Goal: Task Accomplishment & Management: Manage account settings

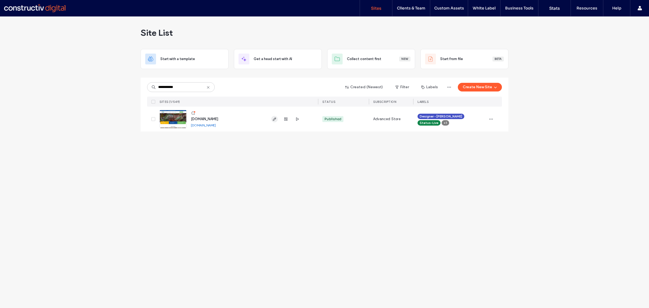
type input "**********"
click at [274, 119] on use "button" at bounding box center [274, 118] width 3 height 3
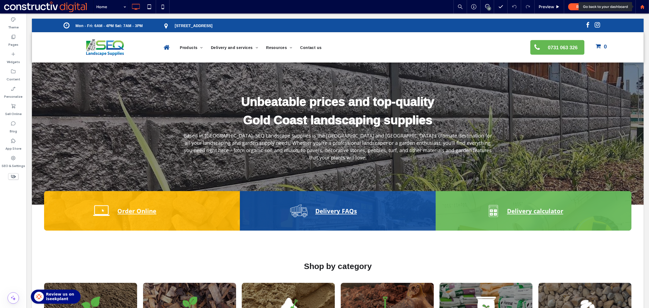
click at [639, 5] on div at bounding box center [642, 7] width 13 height 5
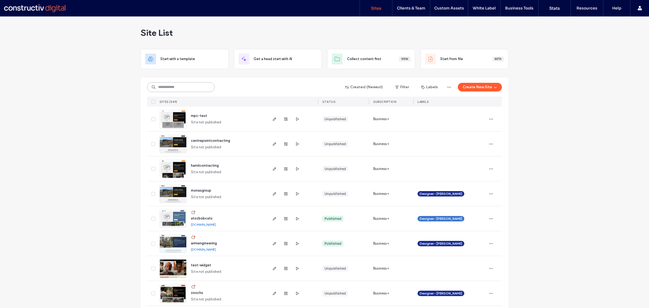
click at [176, 89] on input at bounding box center [181, 87] width 68 height 10
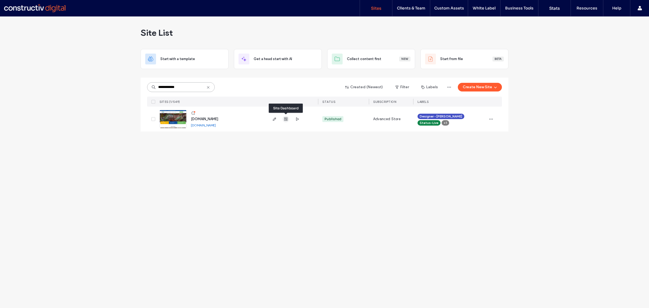
type input "**********"
click at [284, 120] on icon "button" at bounding box center [286, 119] width 4 height 4
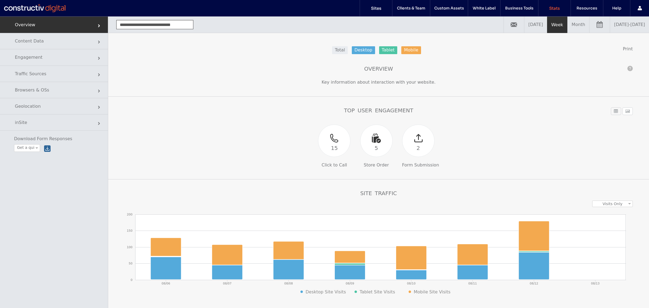
click at [610, 26] on link "08/06/2025 - 08/13/2025" at bounding box center [629, 24] width 39 height 16
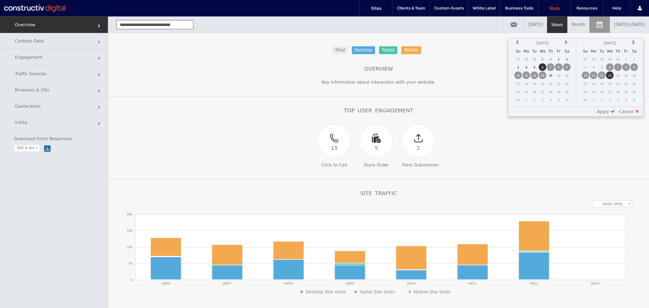
click at [520, 41] on icon at bounding box center [518, 42] width 4 height 4
click at [536, 56] on td "1" at bounding box center [534, 59] width 8 height 8
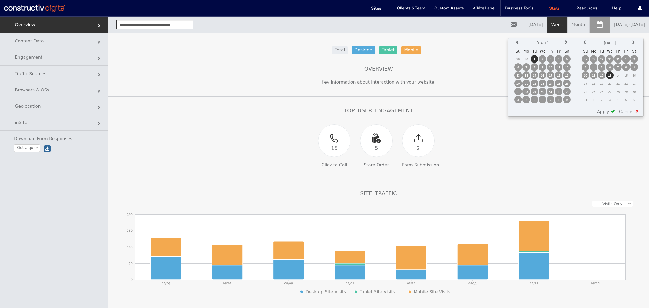
click at [550, 89] on td "31" at bounding box center [551, 92] width 8 height 8
click at [537, 57] on td "1" at bounding box center [534, 59] width 8 height 8
click at [621, 60] on td "31" at bounding box center [618, 59] width 8 height 8
click at [614, 110] on span at bounding box center [612, 111] width 4 height 4
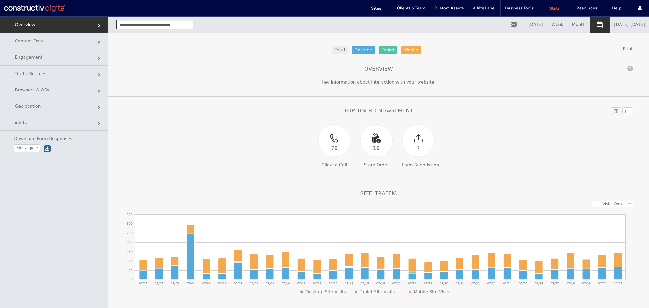
click at [635, 23] on link "07/01/2025 - 07/31/2025" at bounding box center [629, 24] width 39 height 16
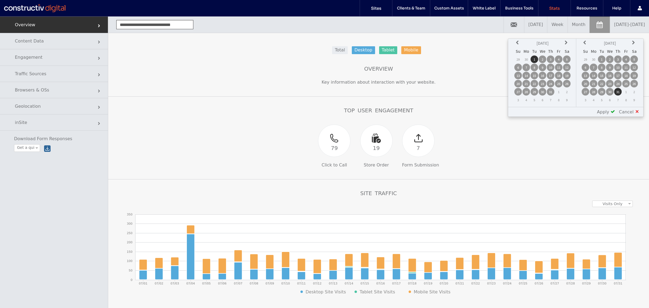
click at [631, 42] on th at bounding box center [634, 43] width 8 height 8
click at [587, 41] on icon at bounding box center [585, 43] width 4 height 4
click at [566, 42] on icon at bounding box center [567, 43] width 4 height 4
click at [520, 41] on icon at bounding box center [518, 43] width 4 height 4
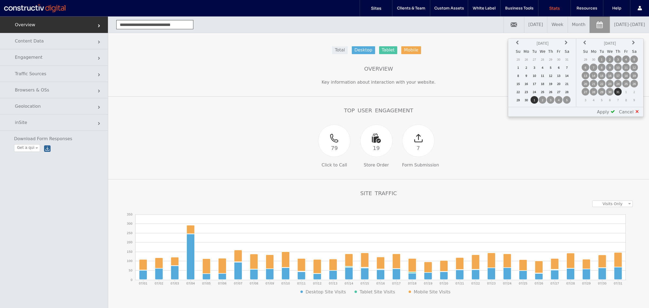
click at [520, 41] on icon at bounding box center [518, 43] width 4 height 4
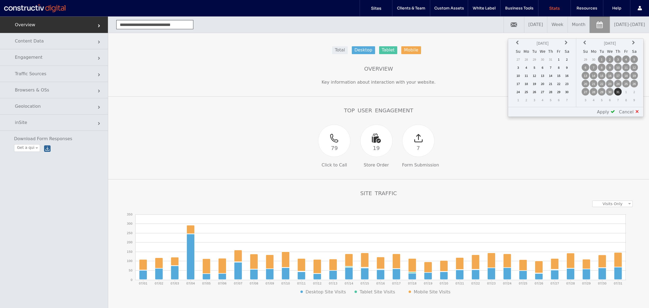
click at [520, 41] on icon at bounding box center [518, 43] width 4 height 4
click at [529, 60] on td "1" at bounding box center [526, 59] width 8 height 8
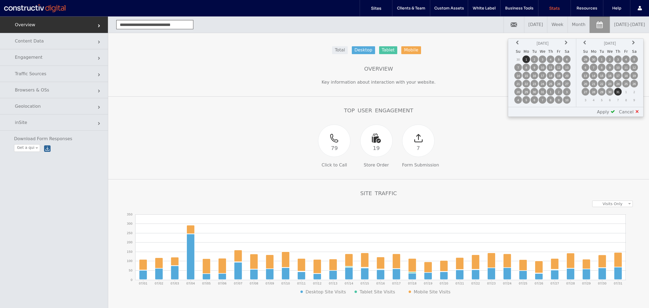
click at [585, 42] on icon at bounding box center [585, 43] width 4 height 4
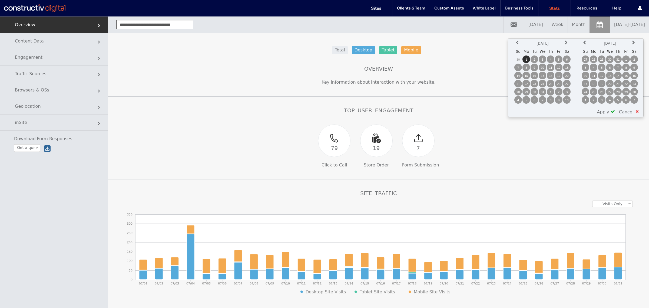
click at [585, 42] on icon at bounding box center [585, 43] width 4 height 4
click at [608, 90] on td "31" at bounding box center [610, 92] width 8 height 8
click at [614, 110] on span at bounding box center [612, 111] width 4 height 4
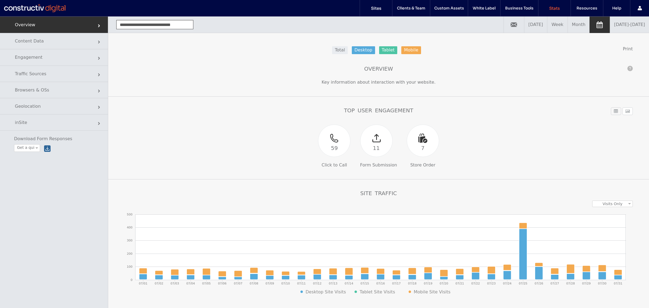
click at [568, 26] on link "Month" at bounding box center [579, 24] width 22 height 16
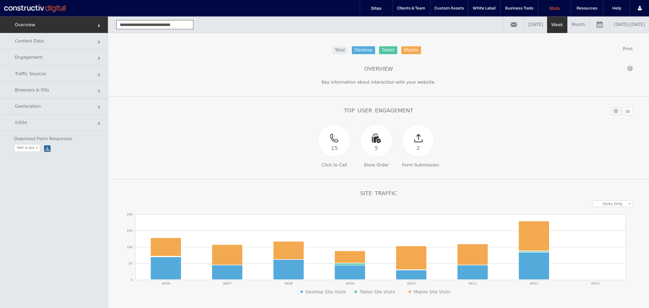
click at [612, 32] on link "08/06/2025 - 08/13/2025" at bounding box center [629, 24] width 39 height 16
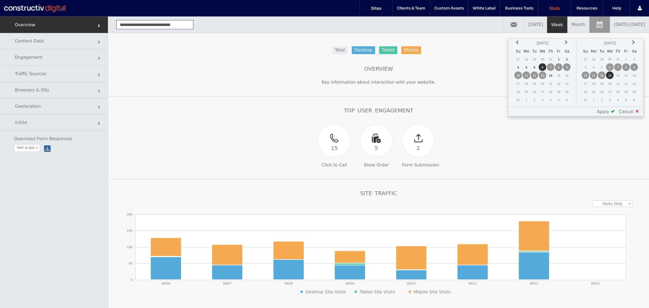
click at [520, 43] on icon at bounding box center [518, 42] width 4 height 4
click at [522, 65] on td "1" at bounding box center [518, 67] width 8 height 8
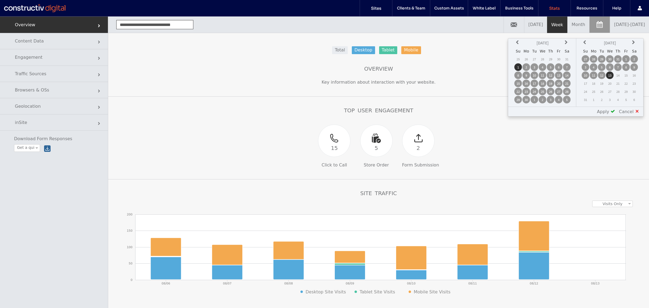
click at [586, 44] on icon at bounding box center [585, 42] width 4 height 4
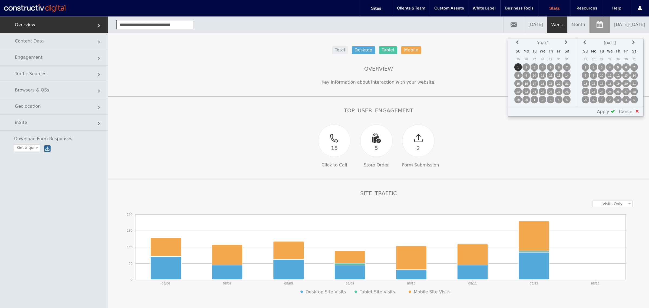
click at [593, 98] on td "30" at bounding box center [594, 100] width 8 height 8
click at [614, 110] on span at bounding box center [612, 111] width 4 height 4
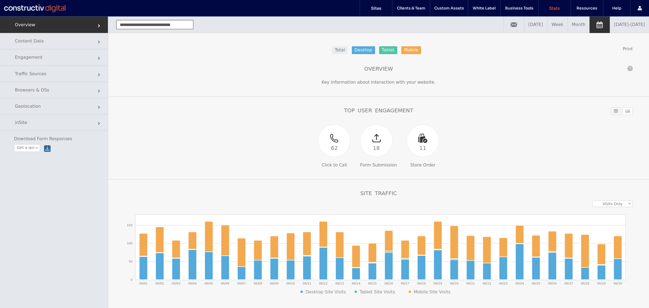
click at [38, 4] on div at bounding box center [34, 8] width 61 height 9
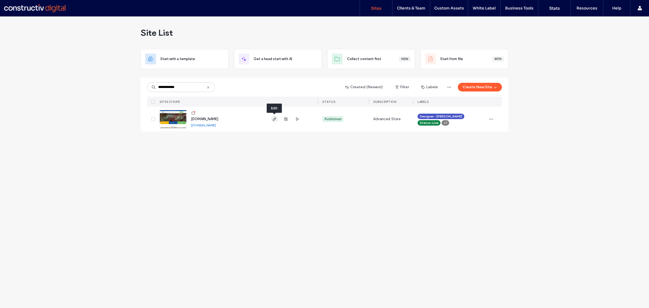
type input "**********"
click at [274, 118] on icon "button" at bounding box center [274, 119] width 4 height 4
